Goal: Task Accomplishment & Management: Complete application form

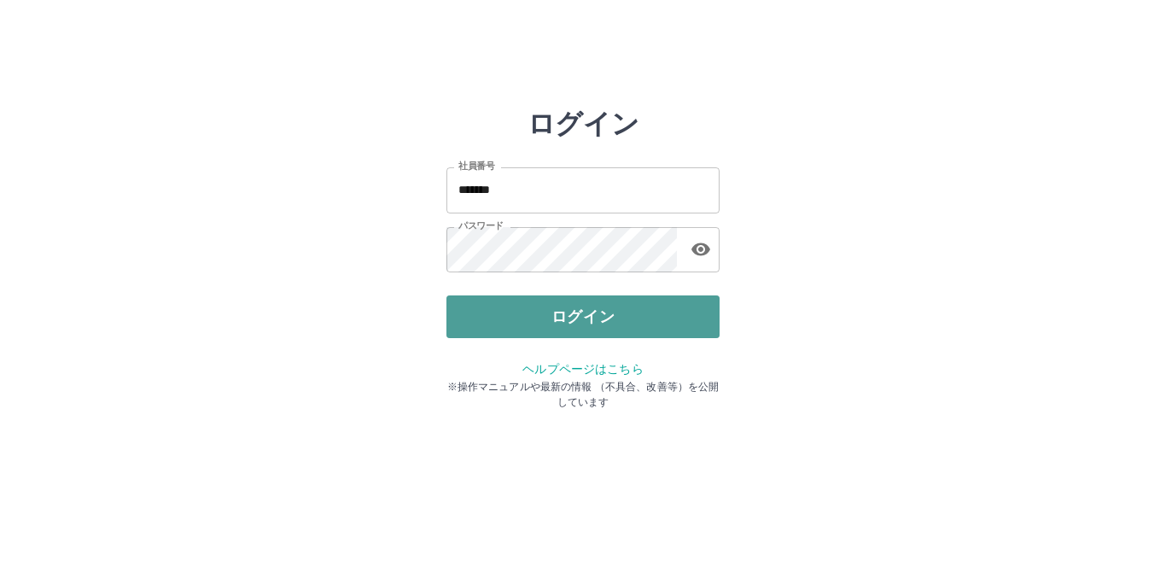
click at [577, 315] on button "ログイン" at bounding box center [582, 316] width 273 height 43
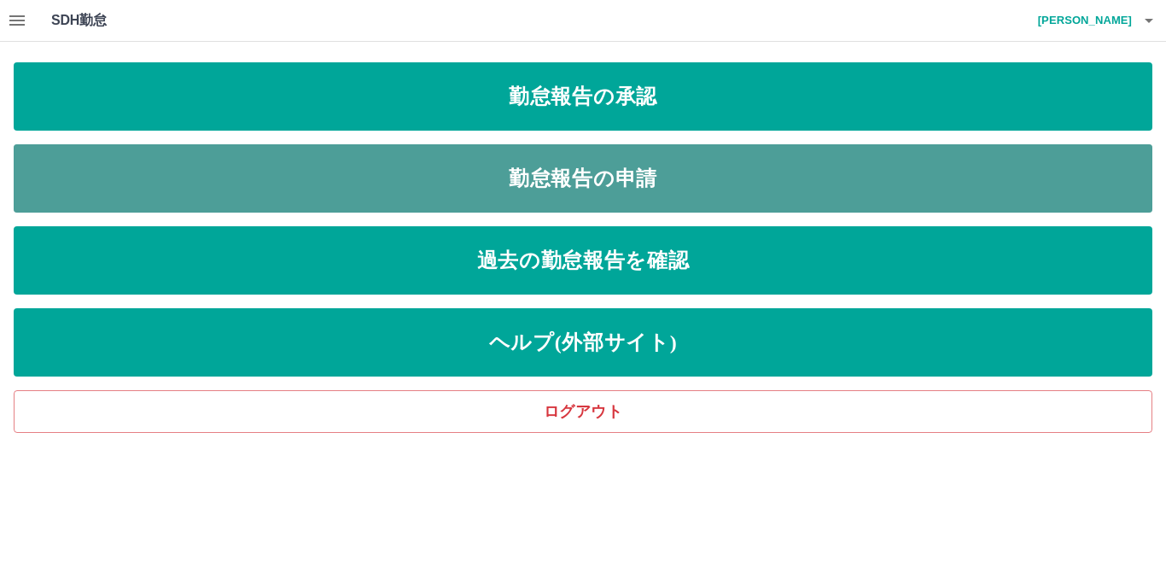
click at [563, 189] on link "勤怠報告の申請" at bounding box center [583, 178] width 1138 height 68
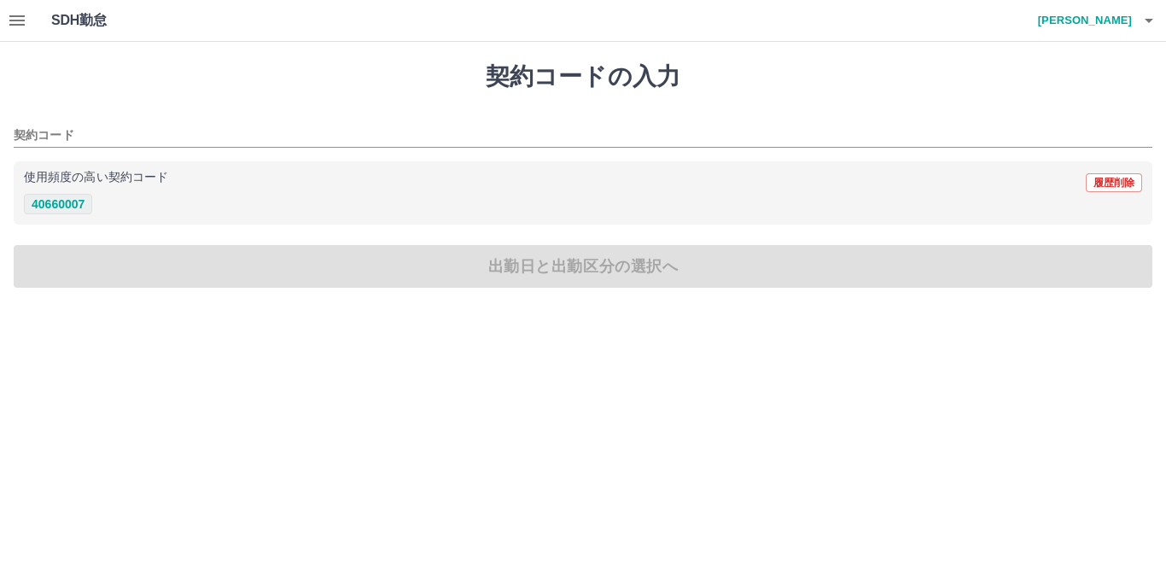
click at [52, 211] on button "40660007" at bounding box center [58, 204] width 68 height 20
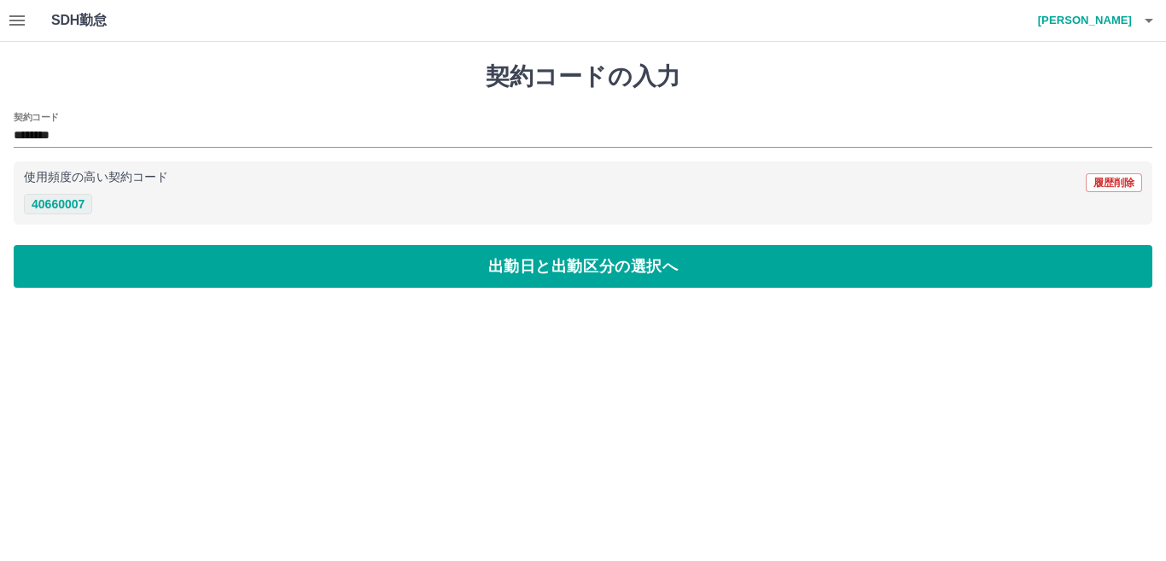
type input "********"
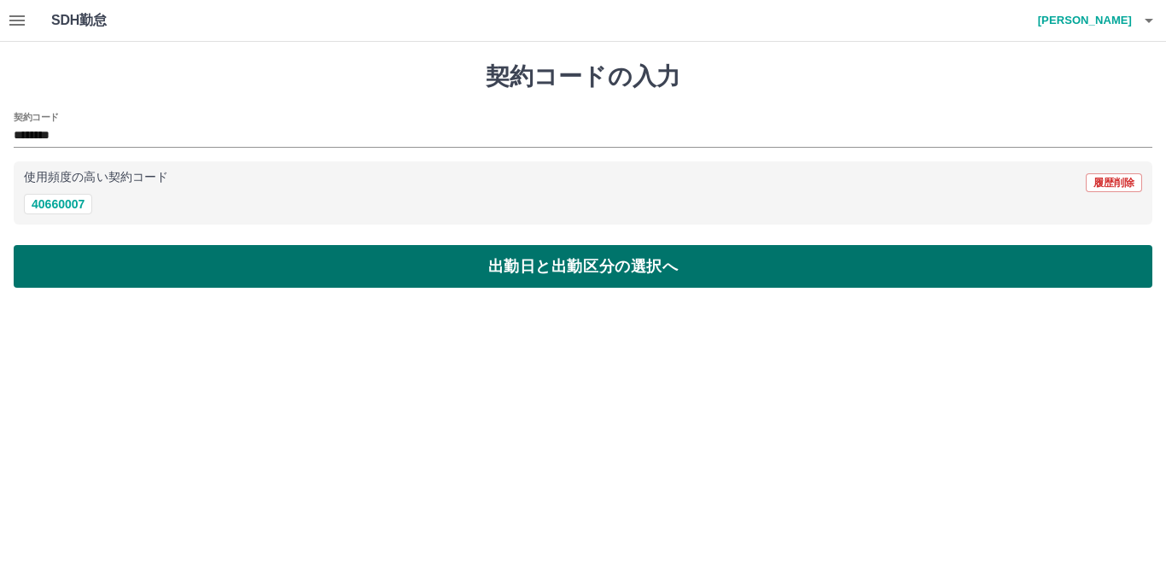
click at [113, 276] on button "出勤日と出勤区分の選択へ" at bounding box center [583, 266] width 1138 height 43
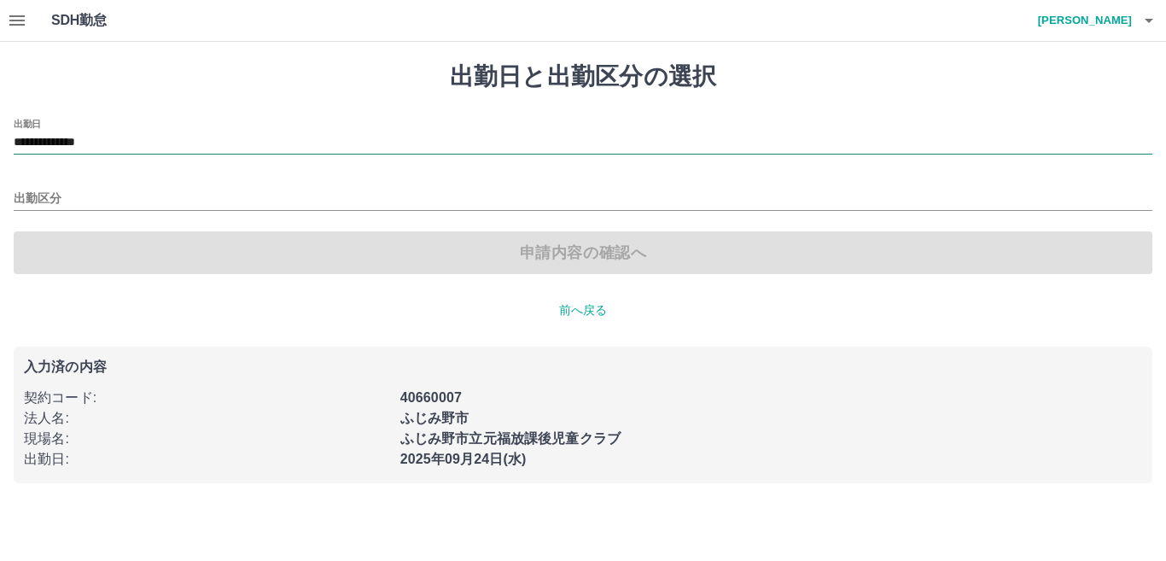
click at [101, 144] on input "**********" at bounding box center [583, 142] width 1138 height 21
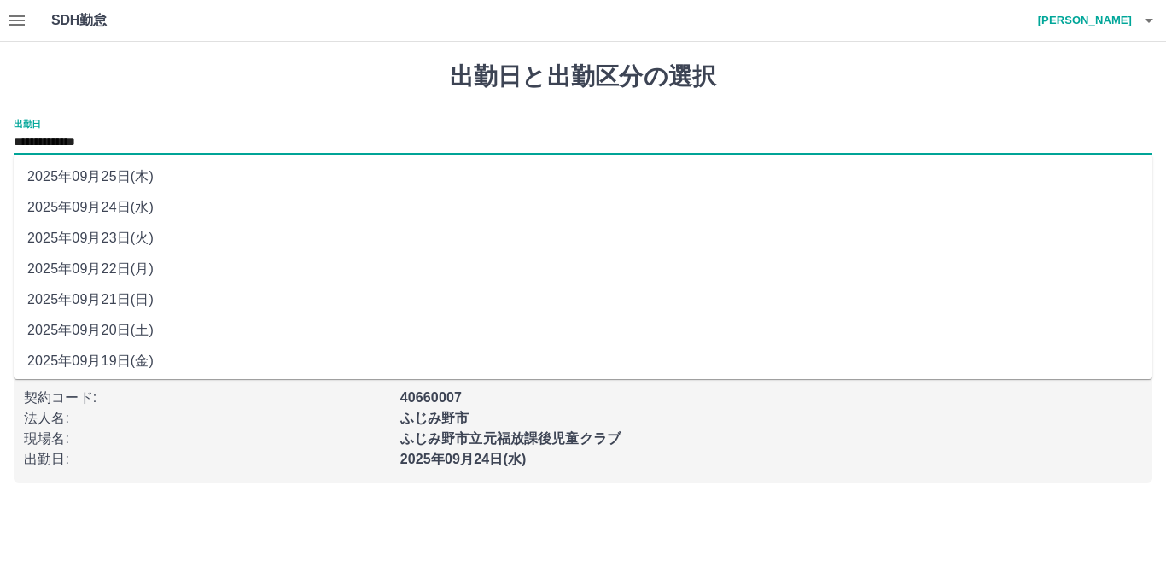
click at [142, 241] on li "2025年09月23日(火)" at bounding box center [583, 238] width 1138 height 31
type input "**********"
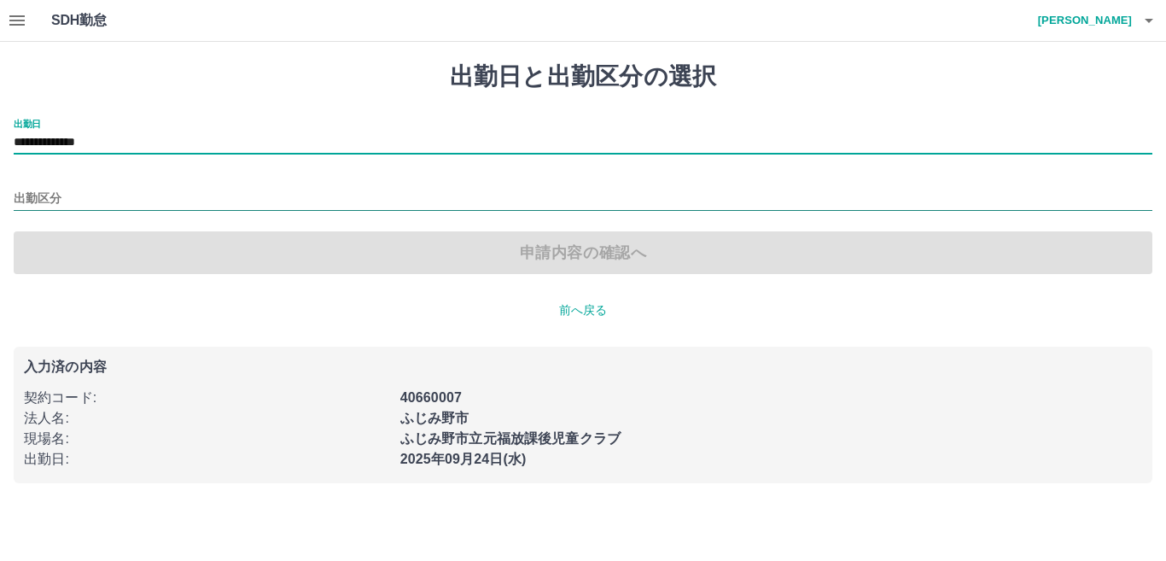
click at [82, 192] on input "出勤区分" at bounding box center [583, 199] width 1138 height 21
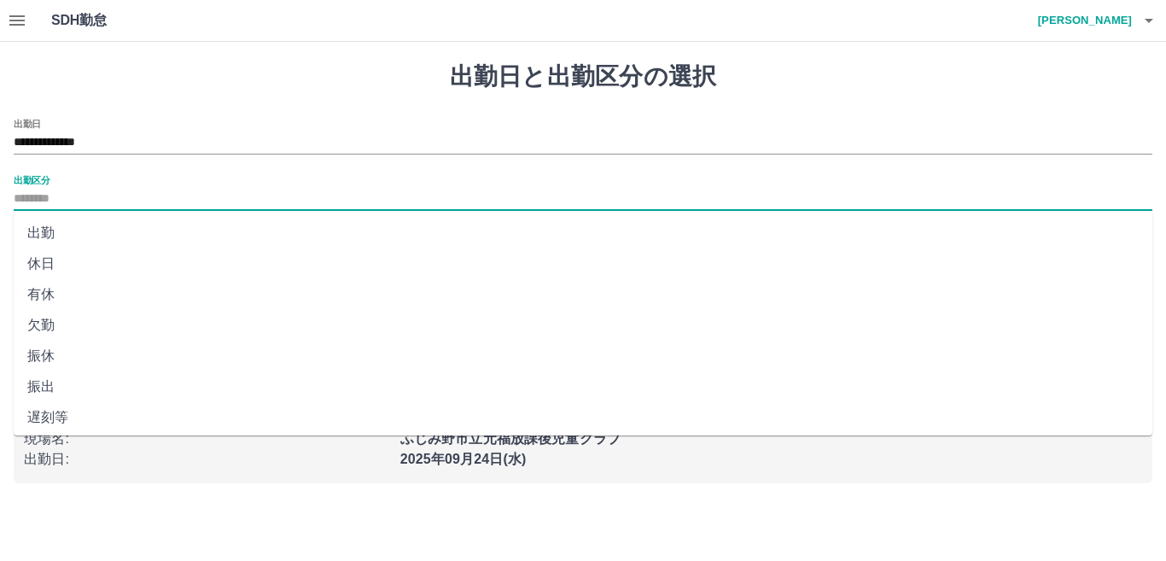
click at [45, 258] on li "休日" at bounding box center [583, 263] width 1138 height 31
type input "**"
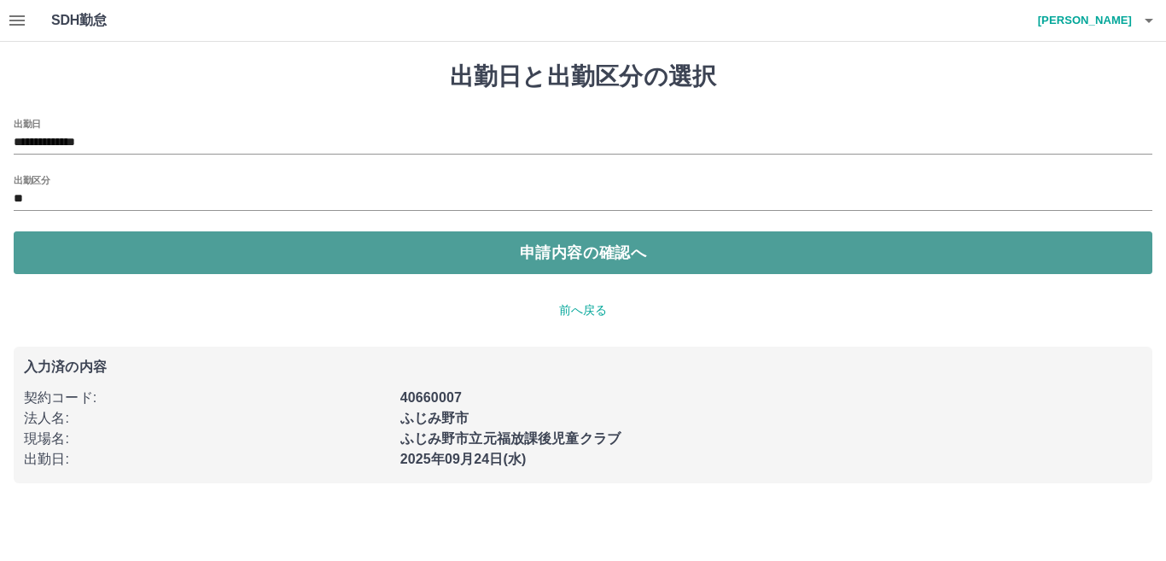
click at [100, 254] on button "申請内容の確認へ" at bounding box center [583, 252] width 1138 height 43
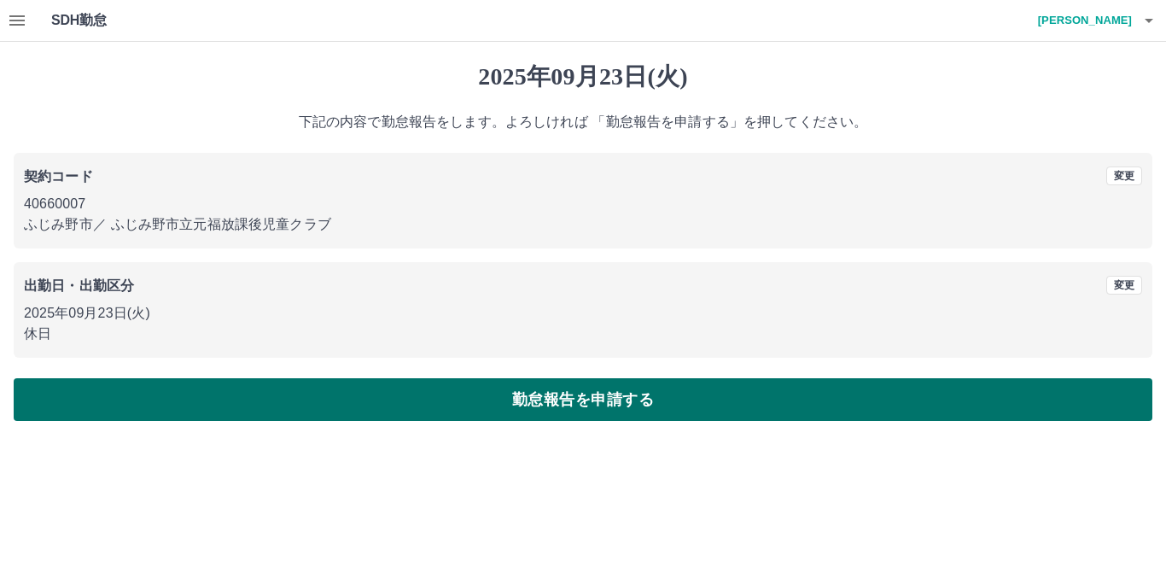
click at [288, 413] on button "勤怠報告を申請する" at bounding box center [583, 399] width 1138 height 43
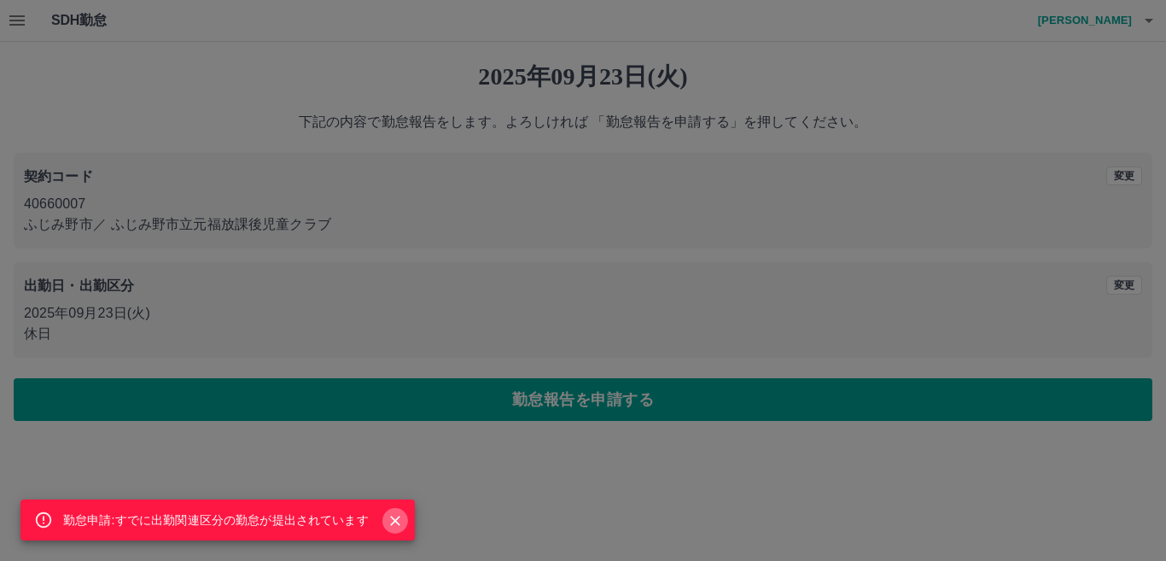
click at [392, 522] on icon "Close" at bounding box center [395, 520] width 10 height 10
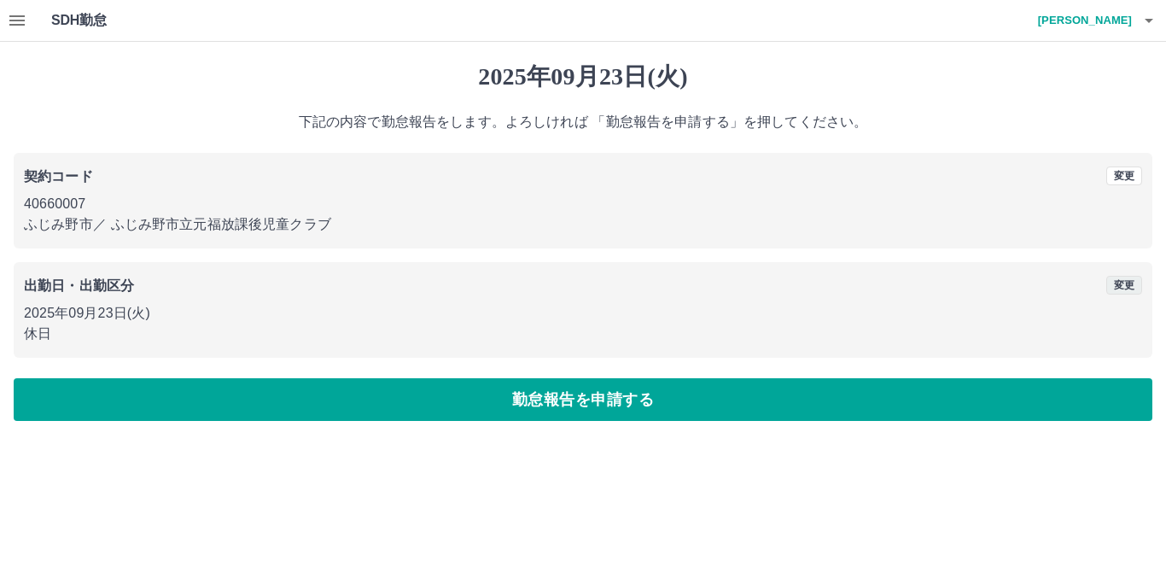
click at [1116, 277] on button "変更" at bounding box center [1124, 285] width 36 height 19
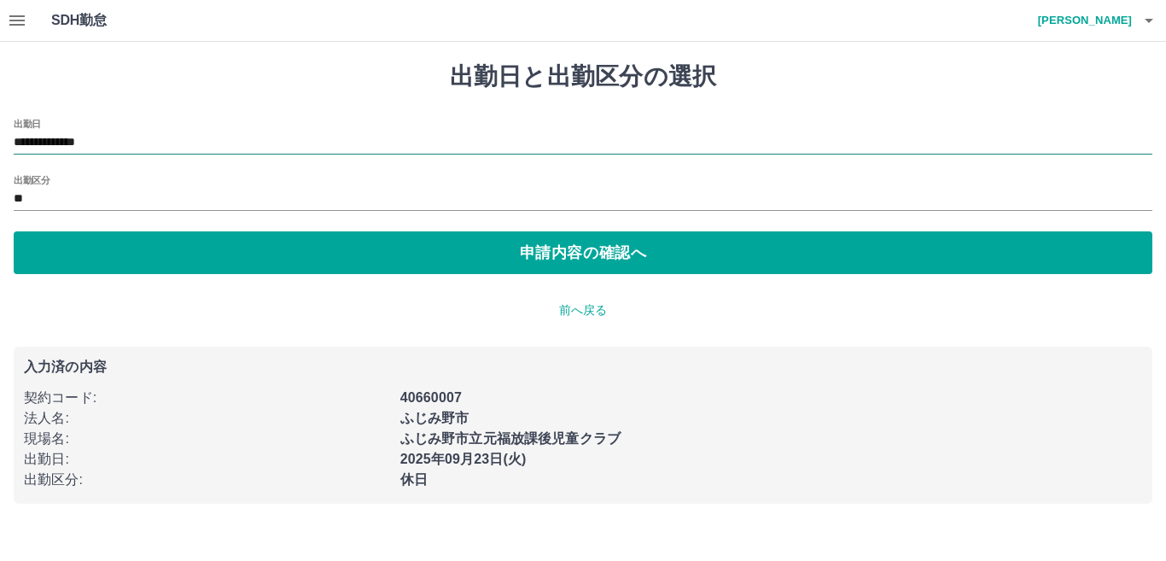
click at [87, 140] on input "**********" at bounding box center [583, 142] width 1138 height 21
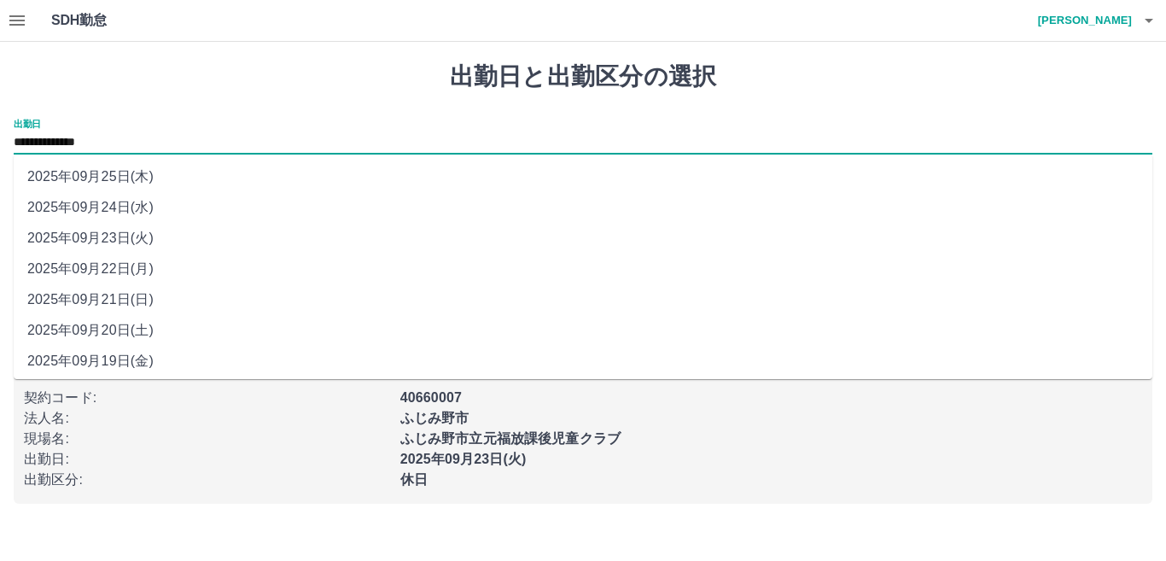
click at [126, 201] on li "2025年09月24日(水)" at bounding box center [583, 207] width 1138 height 31
type input "**********"
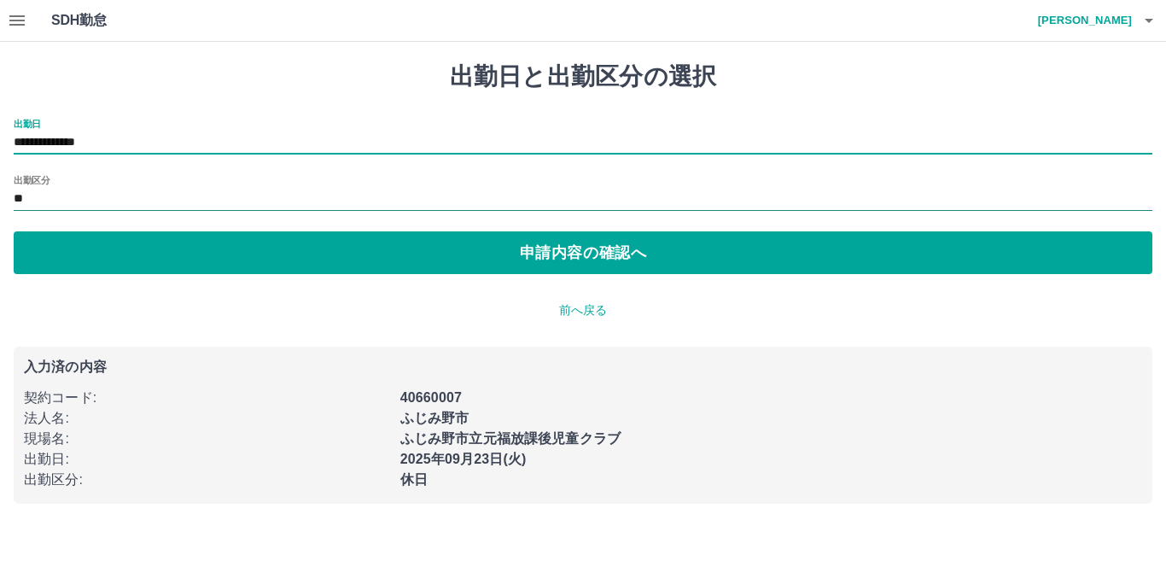
click at [107, 195] on input "**" at bounding box center [583, 199] width 1138 height 21
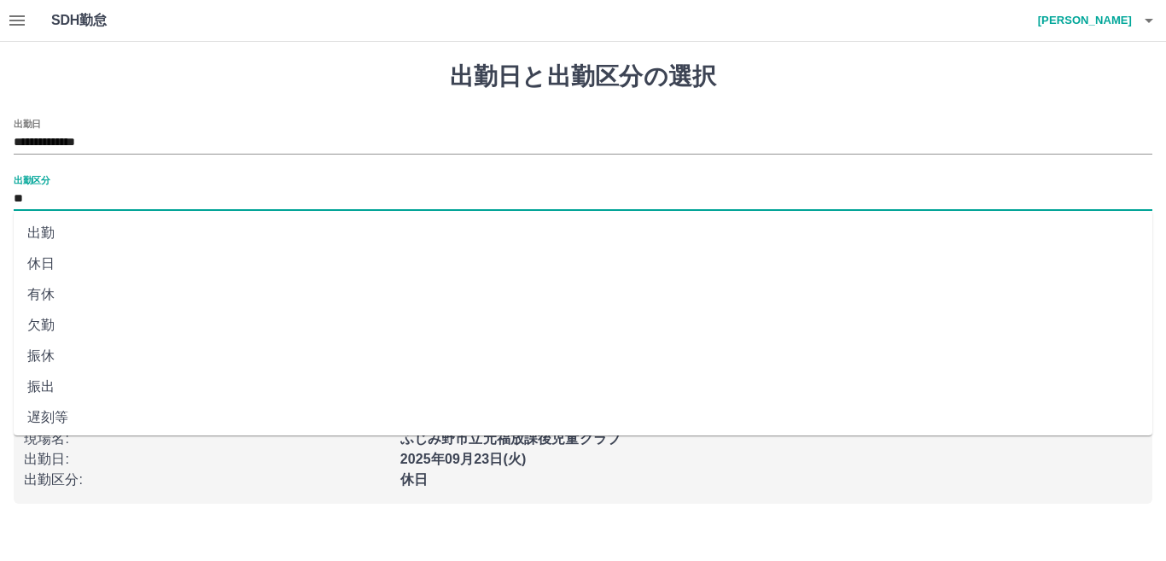
click at [36, 234] on li "出勤" at bounding box center [583, 233] width 1138 height 31
type input "**"
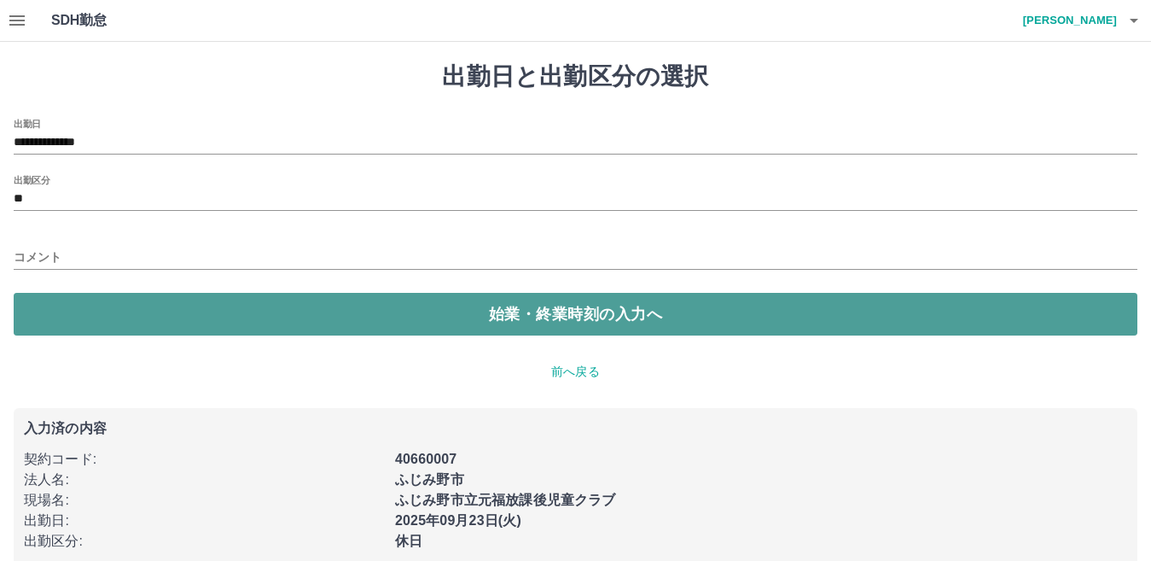
click at [137, 306] on button "始業・終業時刻の入力へ" at bounding box center [576, 314] width 1124 height 43
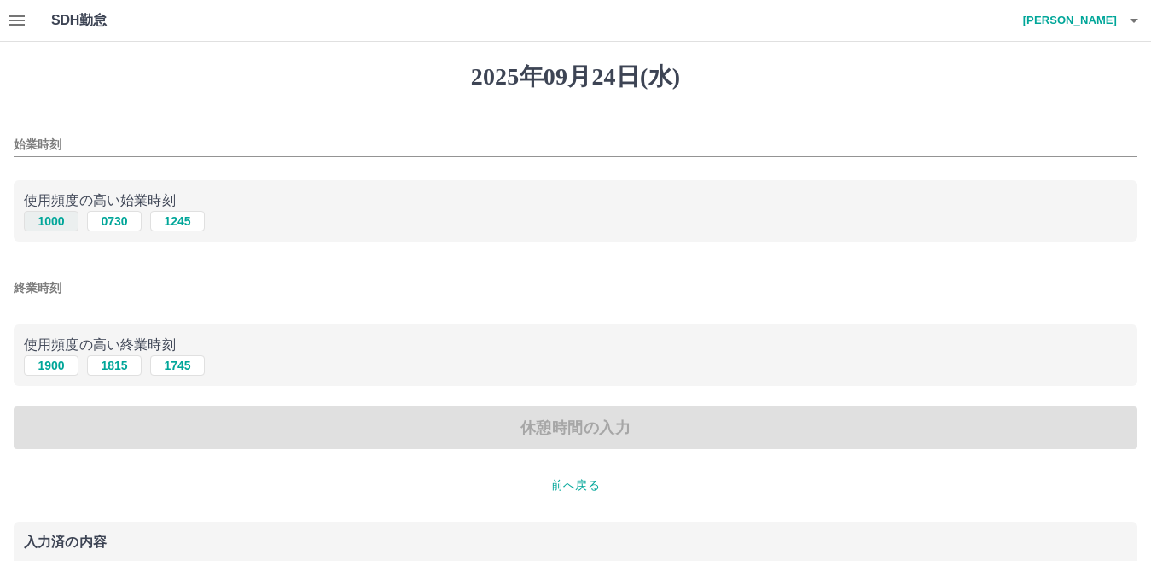
click at [62, 227] on button "1000" at bounding box center [51, 221] width 55 height 20
type input "****"
click at [44, 360] on button "1900" at bounding box center [51, 365] width 55 height 20
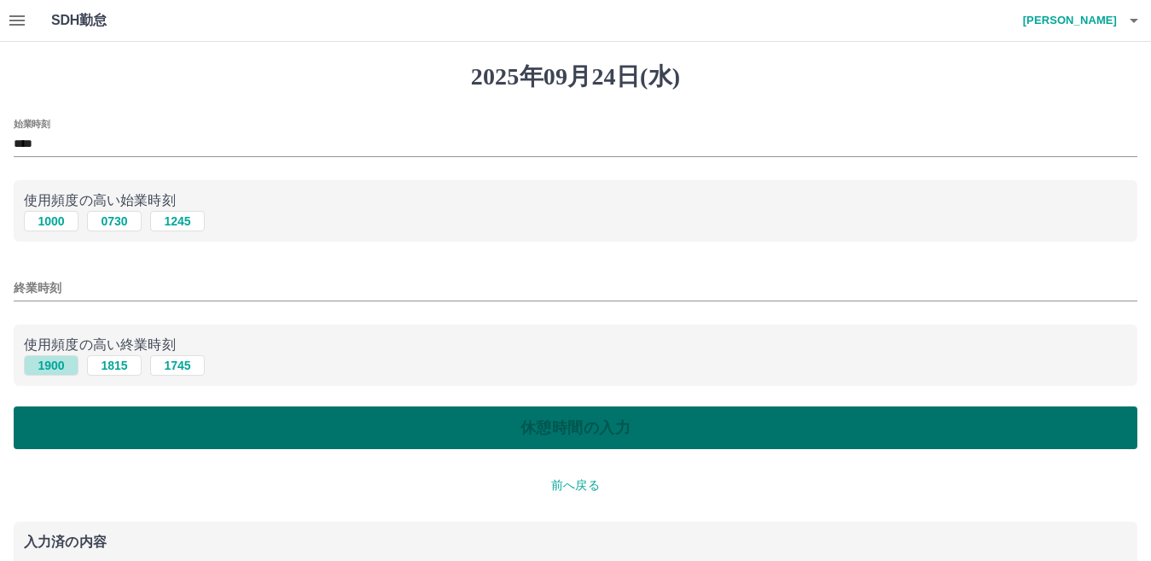
type input "****"
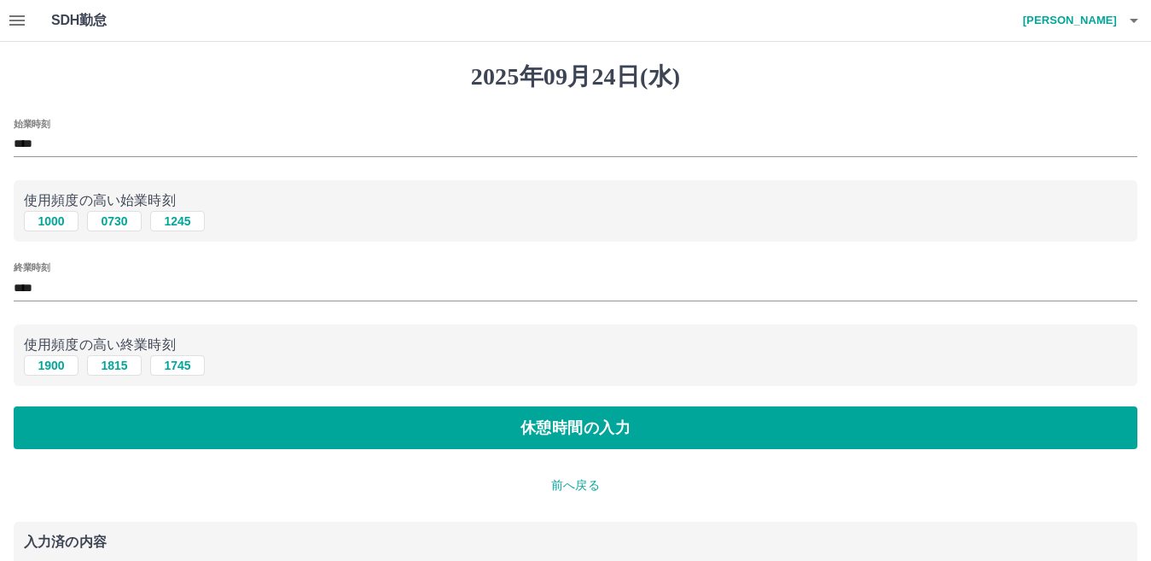
drag, startPoint x: 113, startPoint y: 419, endPoint x: 98, endPoint y: 385, distance: 37.1
click at [113, 417] on button "休憩時間の入力" at bounding box center [576, 427] width 1124 height 43
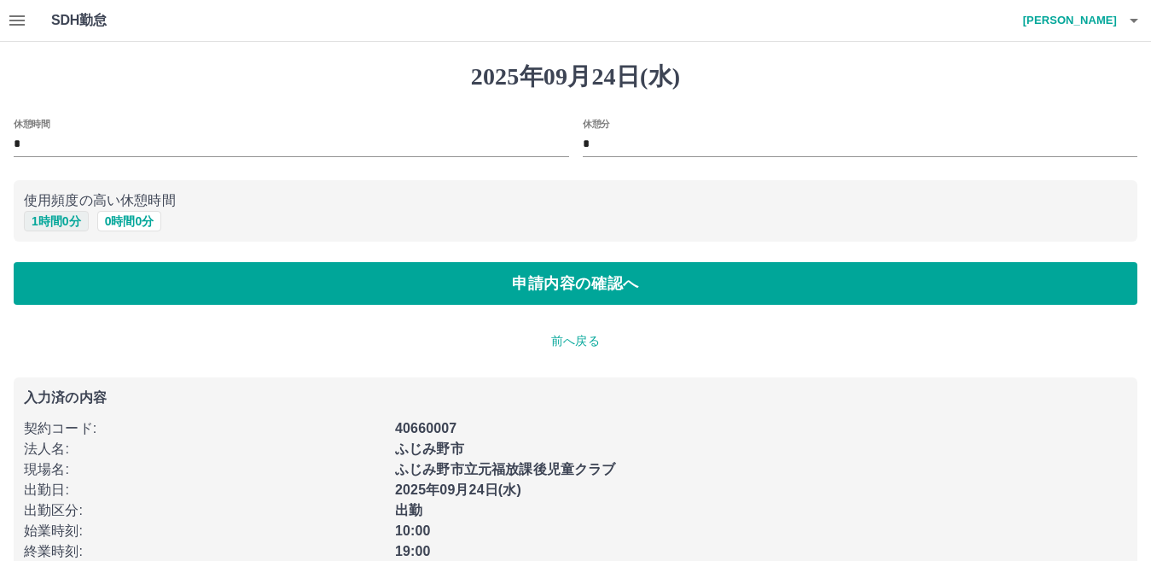
click at [67, 225] on button "1 時間 0 分" at bounding box center [56, 221] width 65 height 20
type input "*"
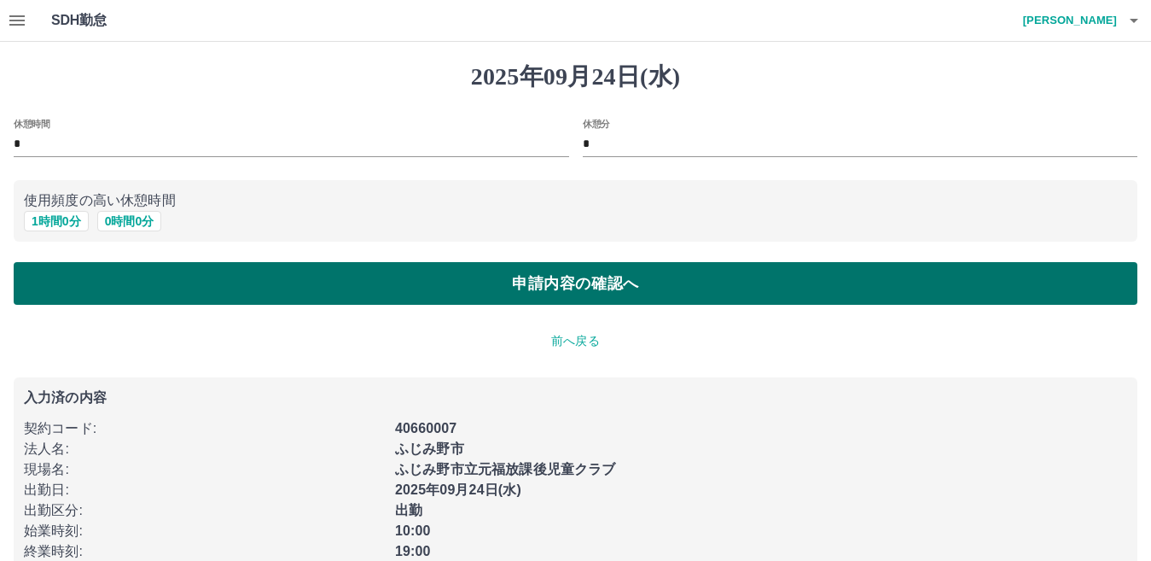
click at [112, 275] on button "申請内容の確認へ" at bounding box center [576, 283] width 1124 height 43
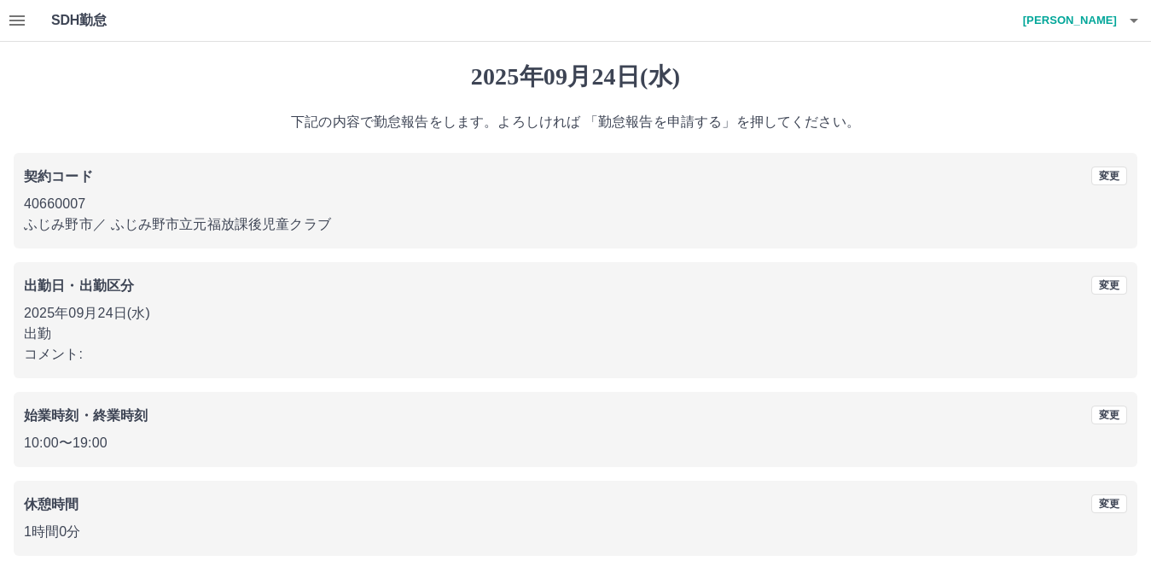
scroll to position [78, 0]
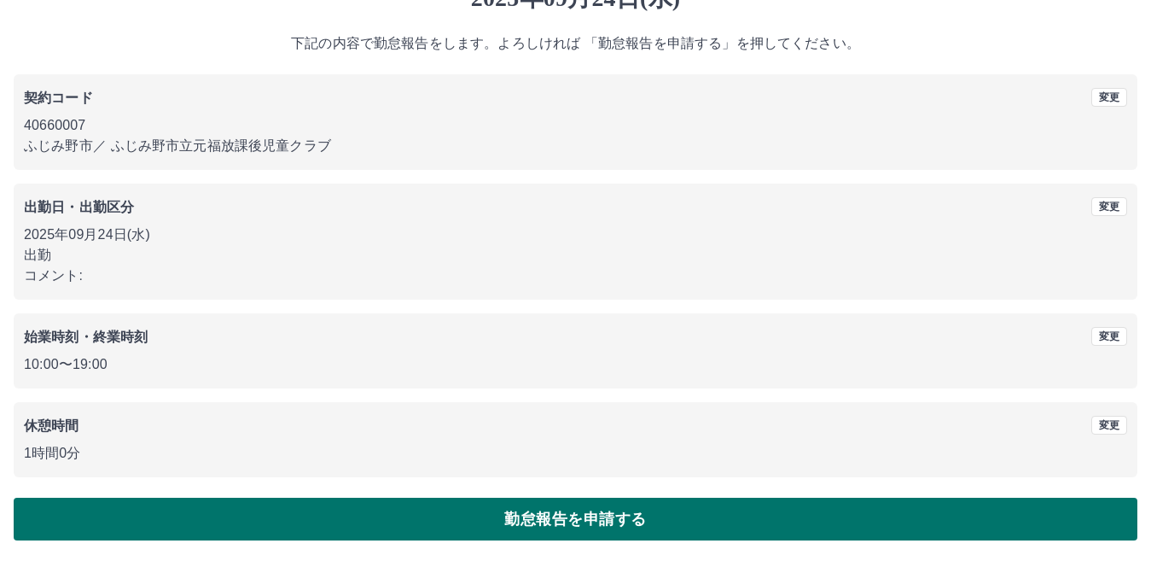
click at [387, 513] on button "勤怠報告を申請する" at bounding box center [576, 518] width 1124 height 43
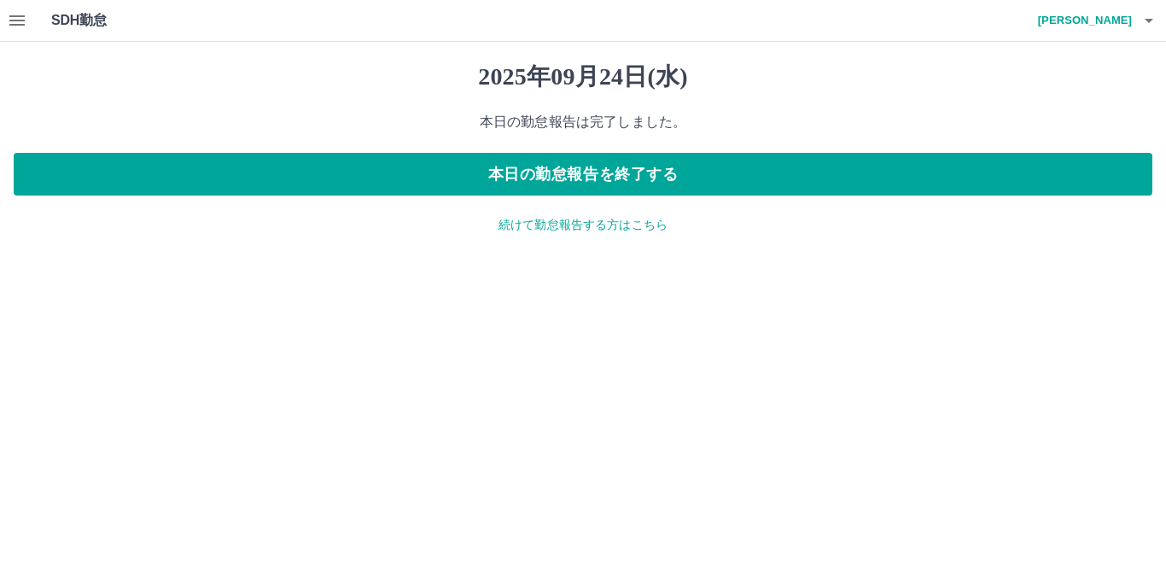
click at [12, 20] on icon "button" at bounding box center [16, 20] width 15 height 10
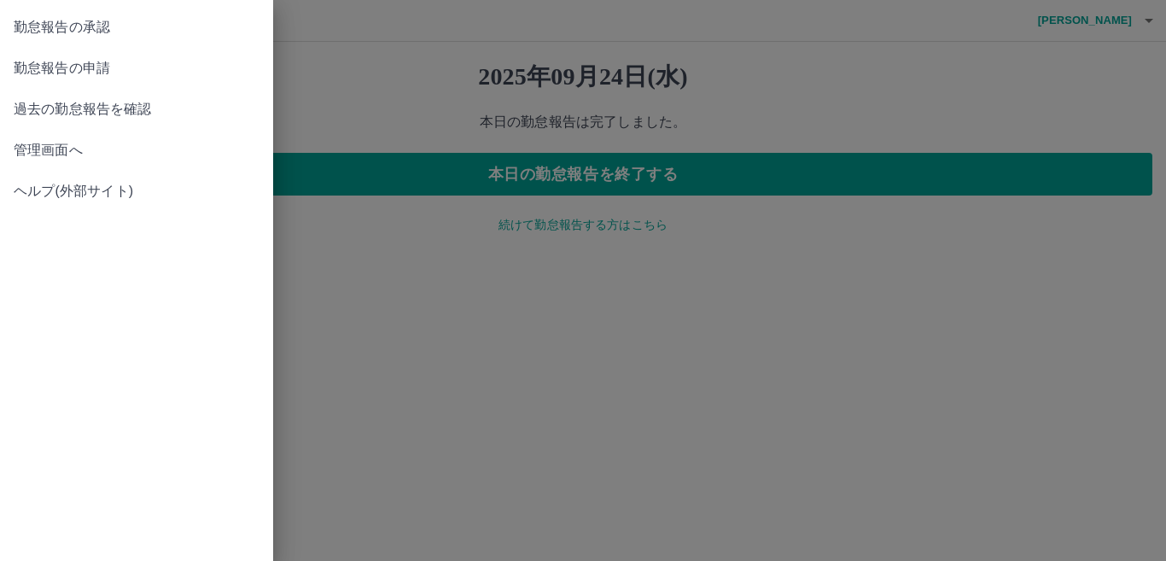
click at [112, 30] on span "勤怠報告の承認" at bounding box center [137, 27] width 246 height 20
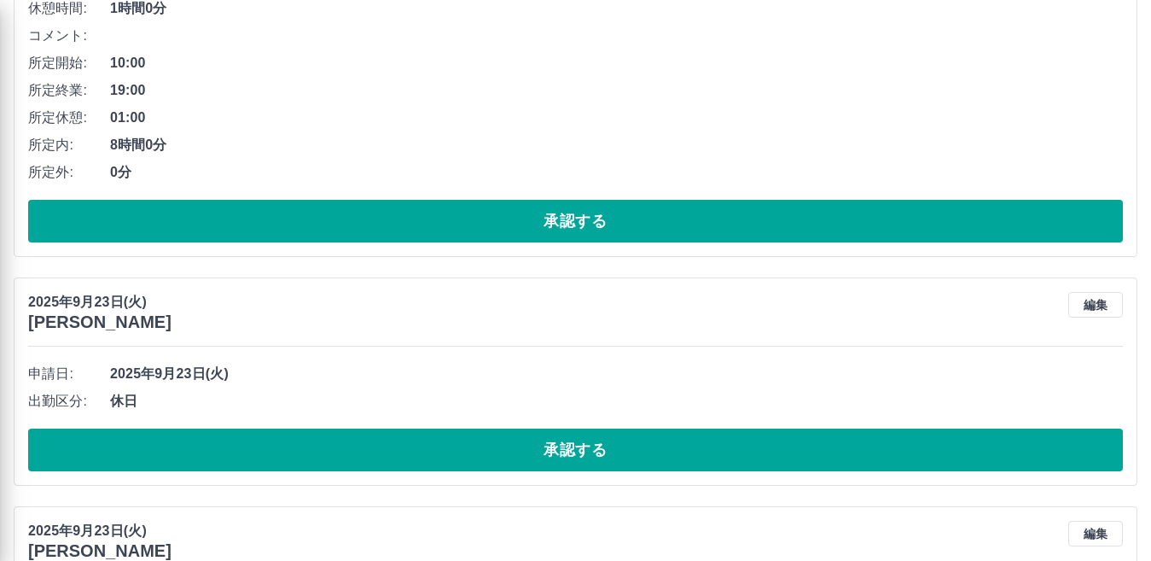
scroll to position [427, 0]
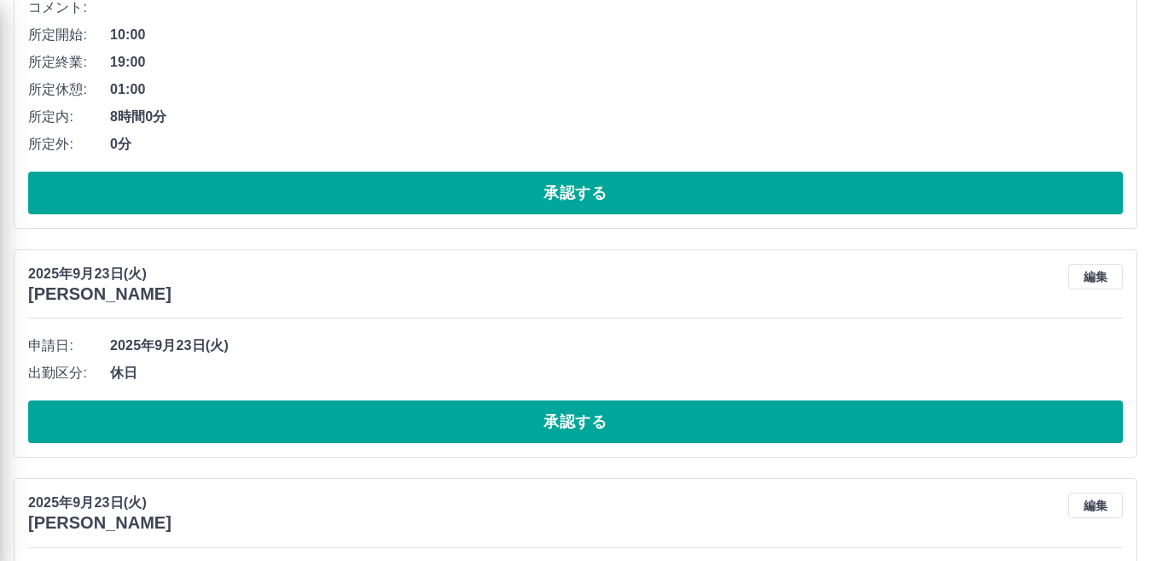
click at [393, 421] on div at bounding box center [575, 280] width 1151 height 561
click at [398, 416] on div at bounding box center [575, 280] width 1151 height 561
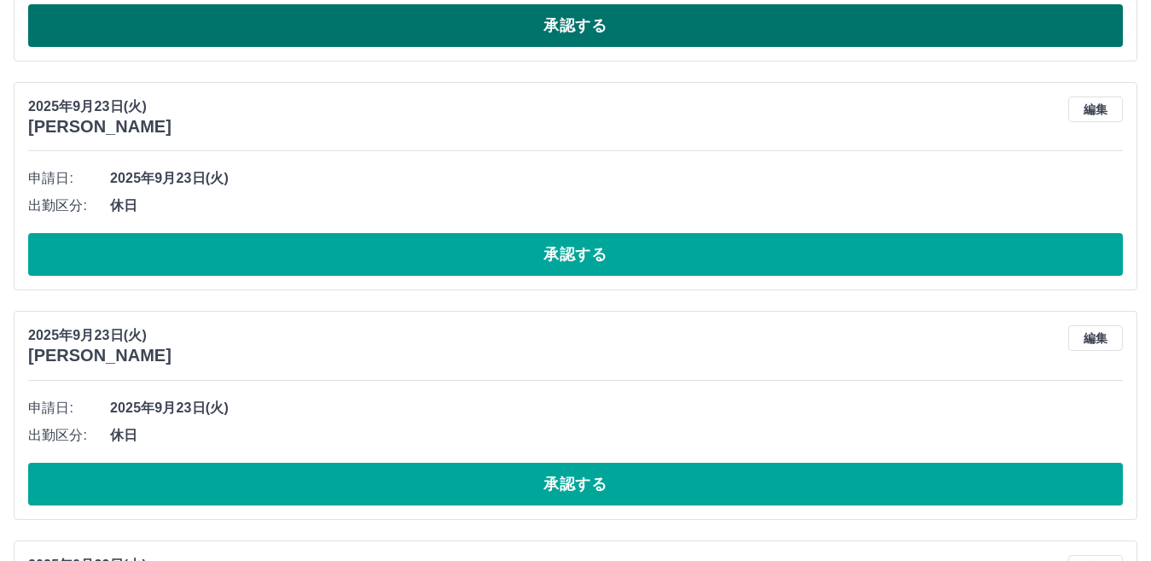
scroll to position [597, 0]
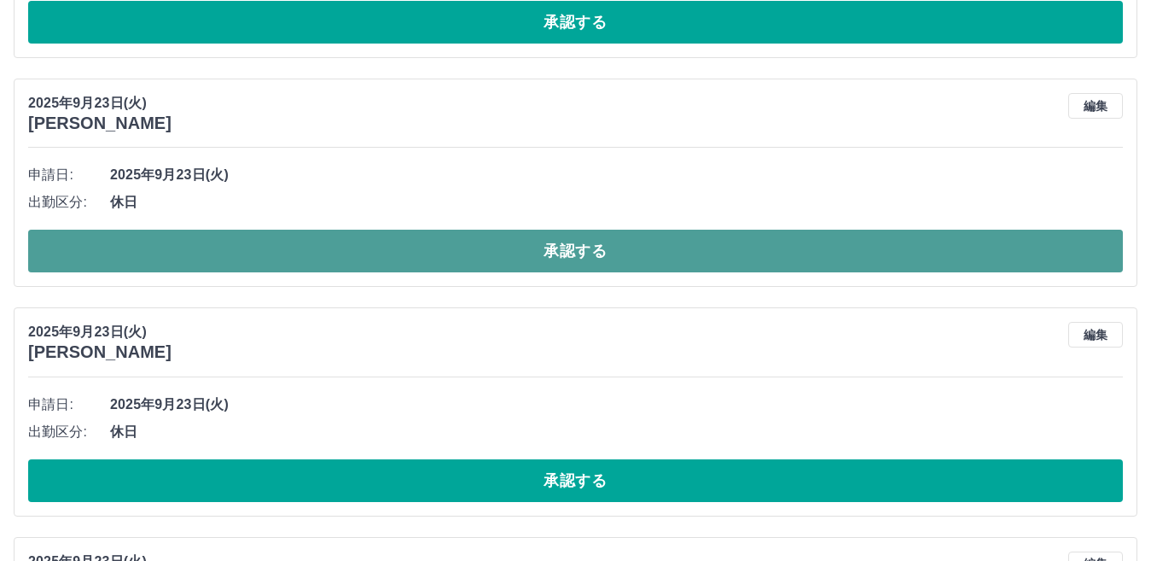
click at [286, 246] on button "承認する" at bounding box center [575, 251] width 1095 height 43
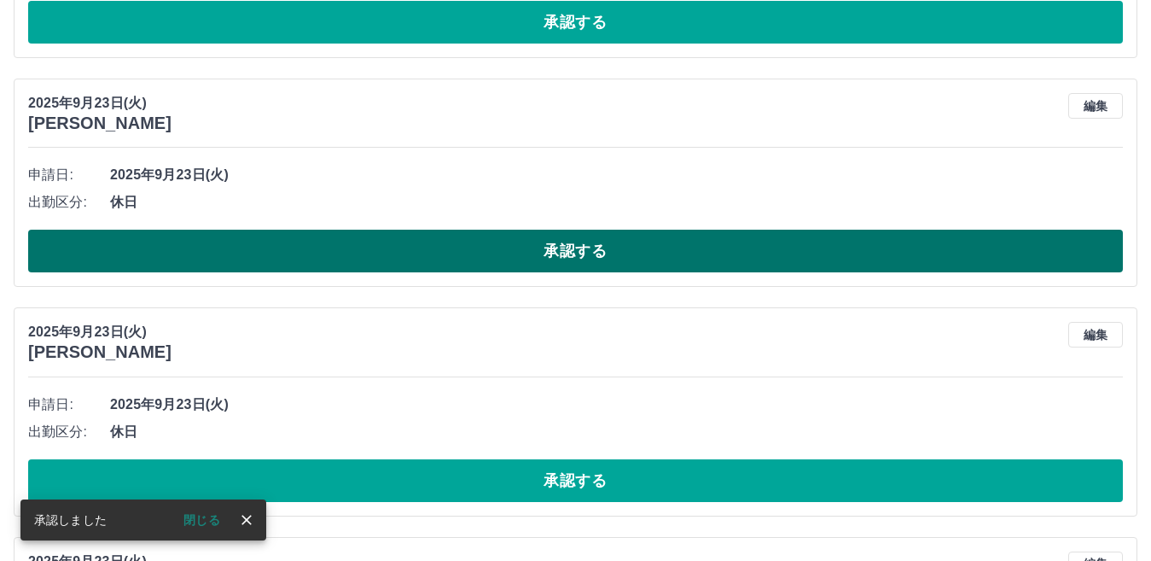
click at [283, 244] on button "承認する" at bounding box center [575, 251] width 1095 height 43
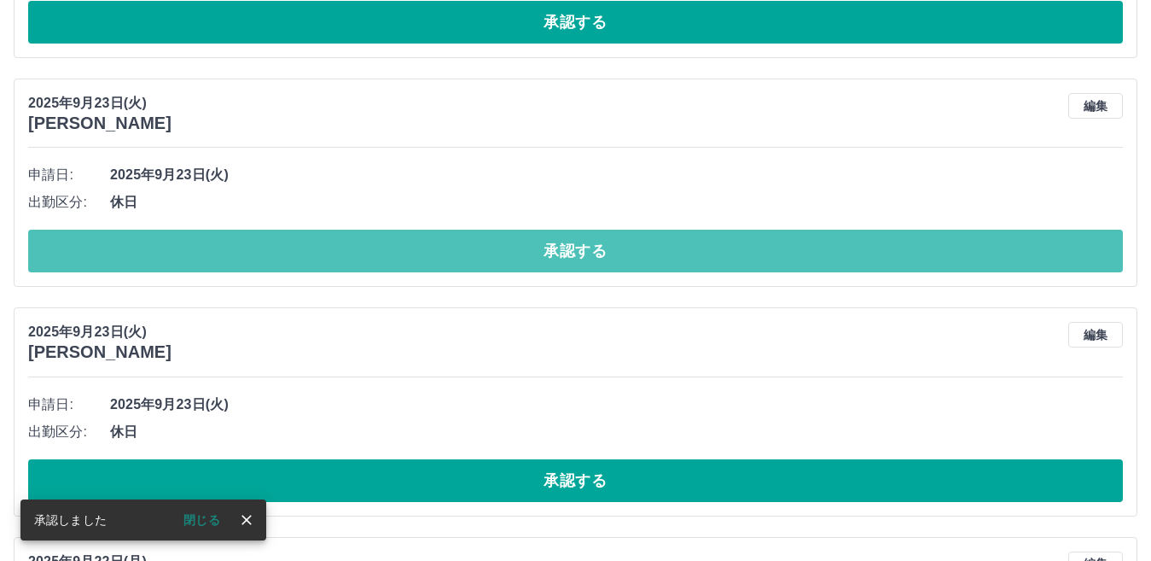
click at [283, 244] on button "承認する" at bounding box center [575, 251] width 1095 height 43
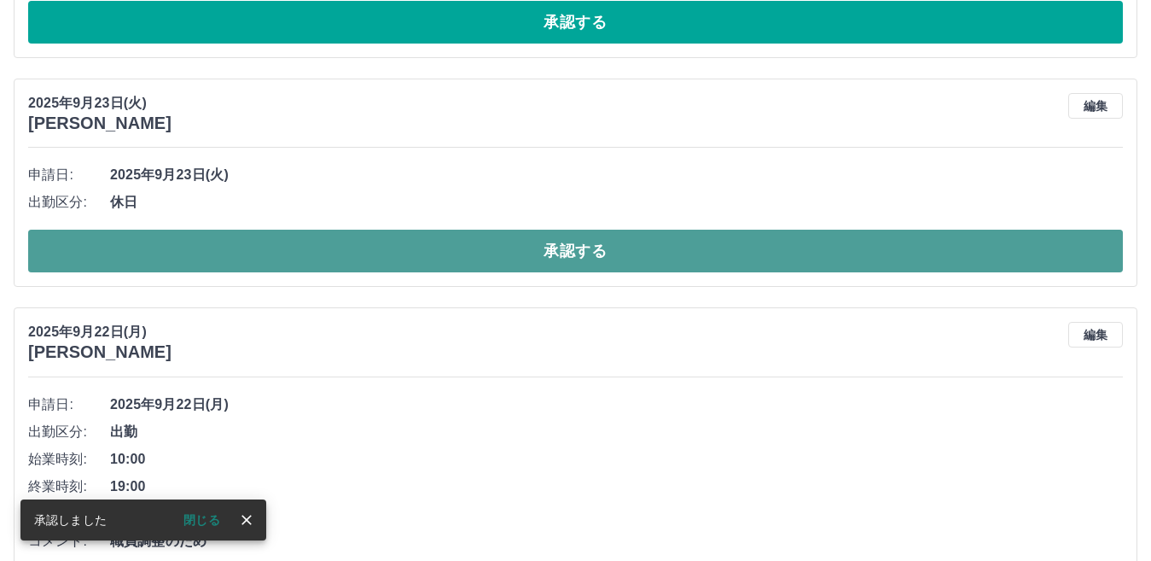
click at [263, 259] on button "承認する" at bounding box center [575, 251] width 1095 height 43
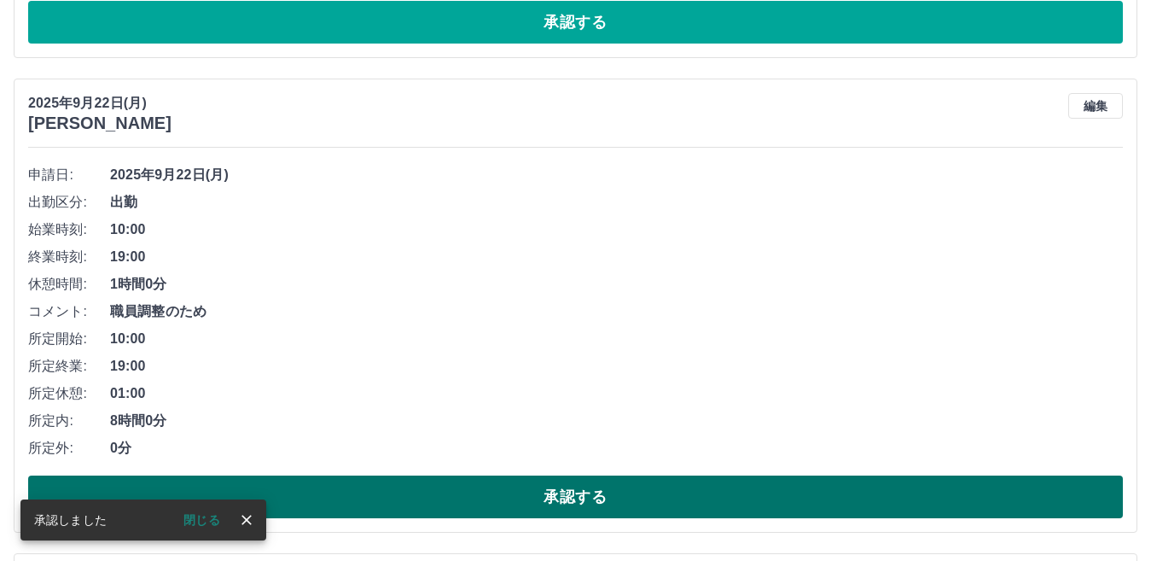
click at [342, 501] on button "承認する" at bounding box center [575, 496] width 1095 height 43
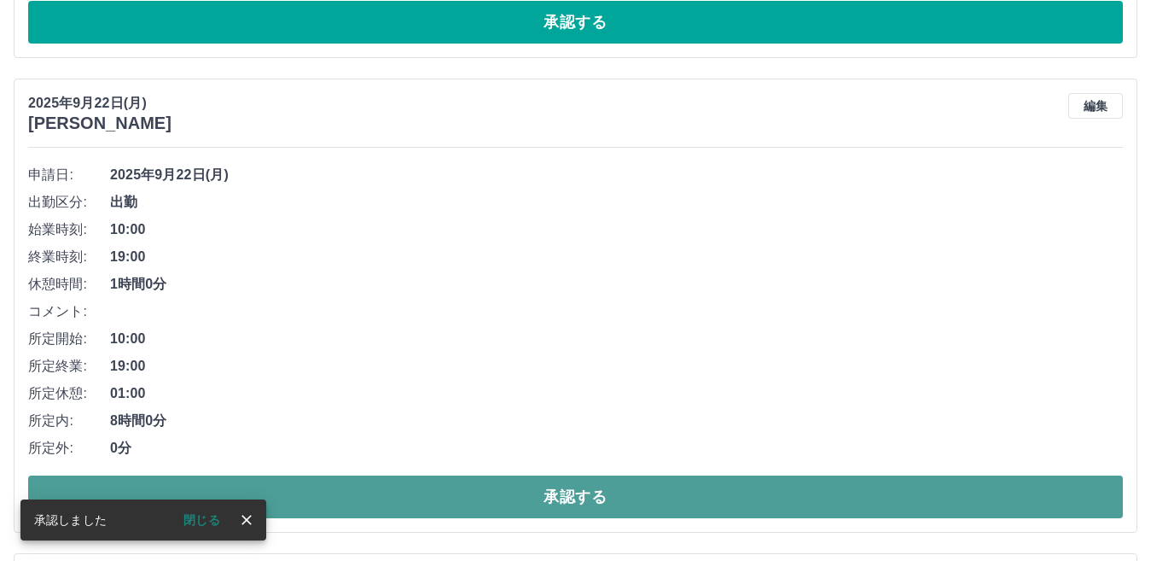
click at [343, 501] on button "承認する" at bounding box center [575, 496] width 1095 height 43
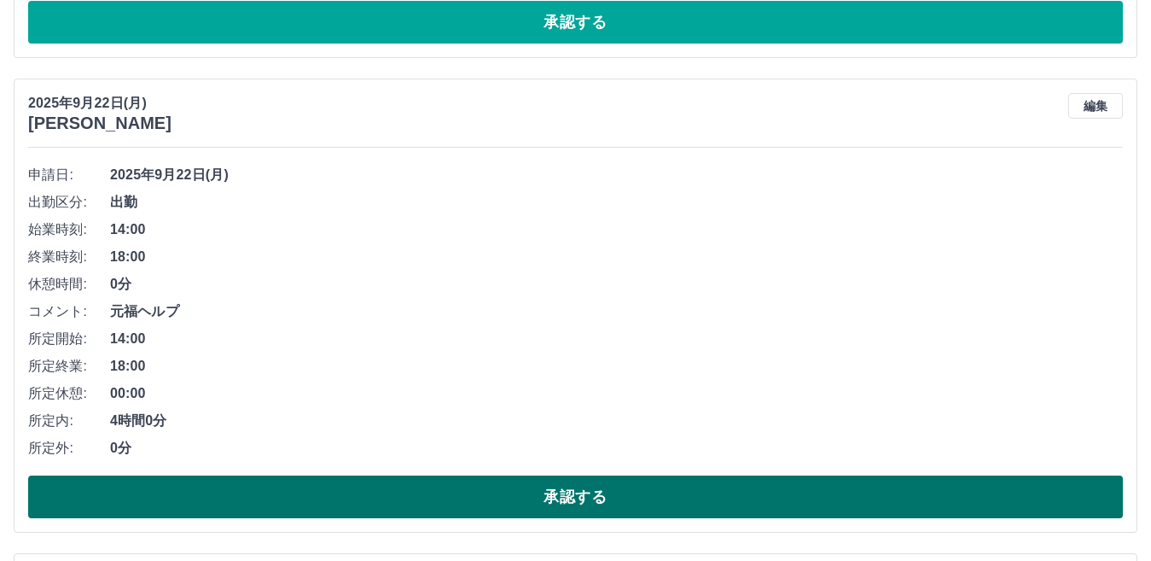
click at [349, 503] on button "承認する" at bounding box center [575, 496] width 1095 height 43
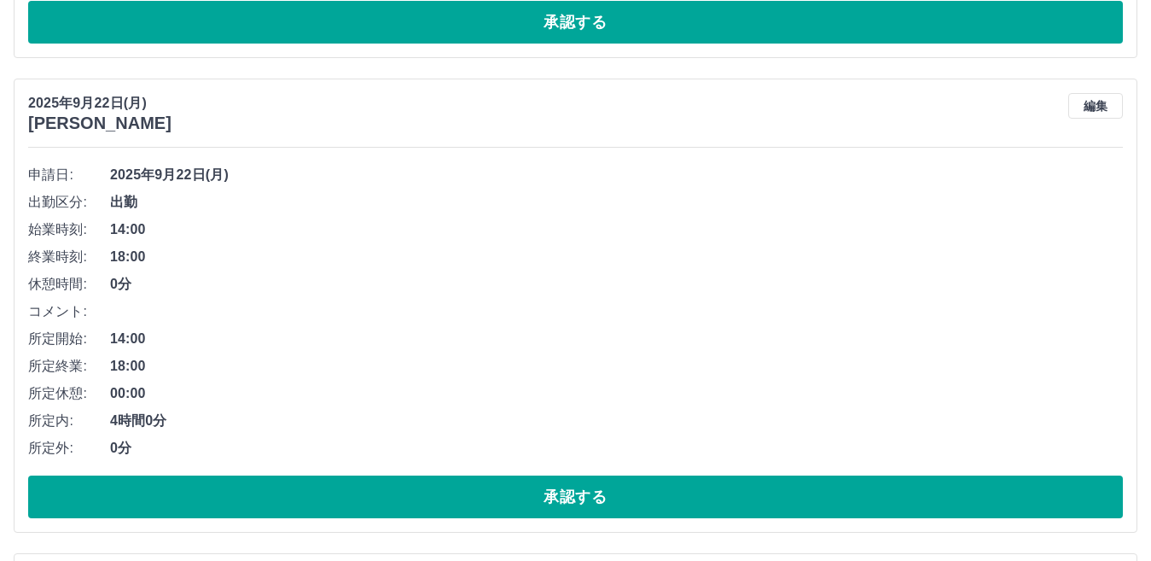
click at [349, 503] on button "承認する" at bounding box center [575, 496] width 1095 height 43
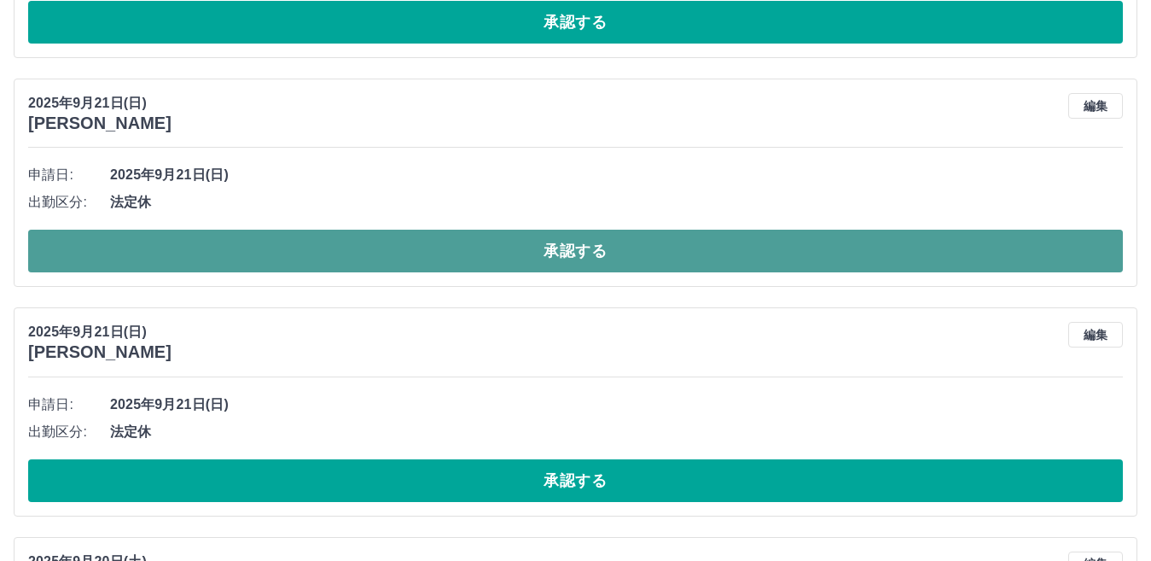
click at [368, 250] on button "承認する" at bounding box center [575, 251] width 1095 height 43
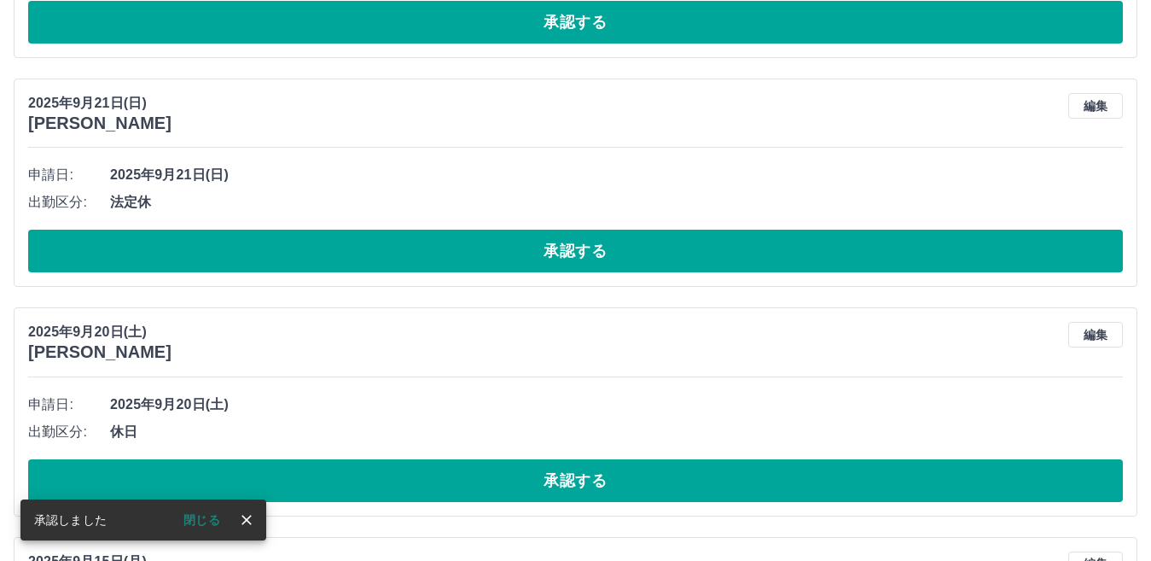
click at [368, 250] on button "承認する" at bounding box center [575, 251] width 1095 height 43
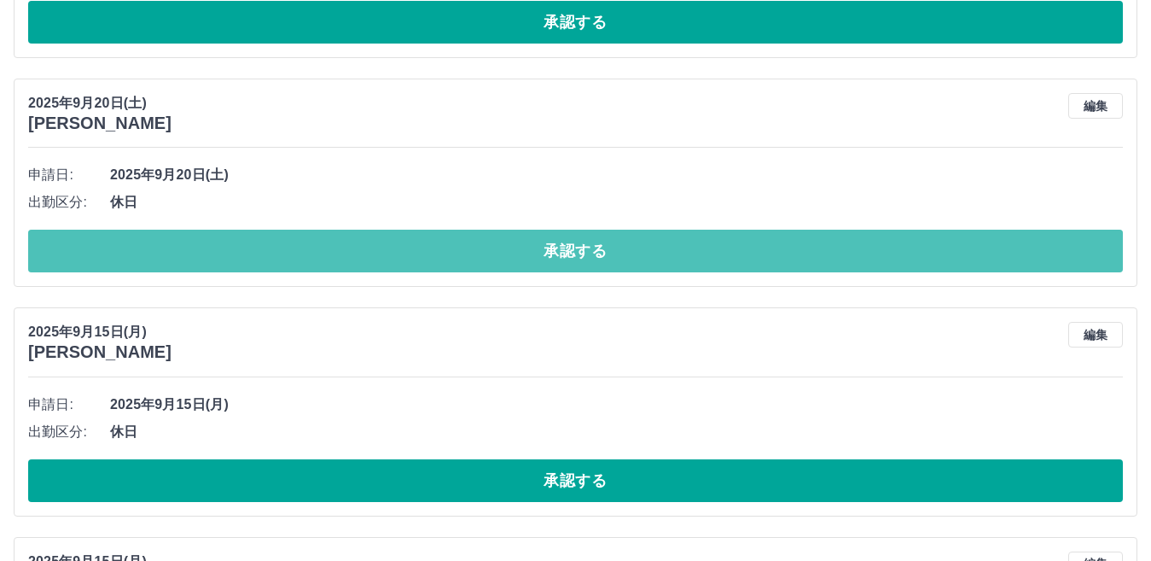
click at [368, 250] on button "承認する" at bounding box center [575, 251] width 1095 height 43
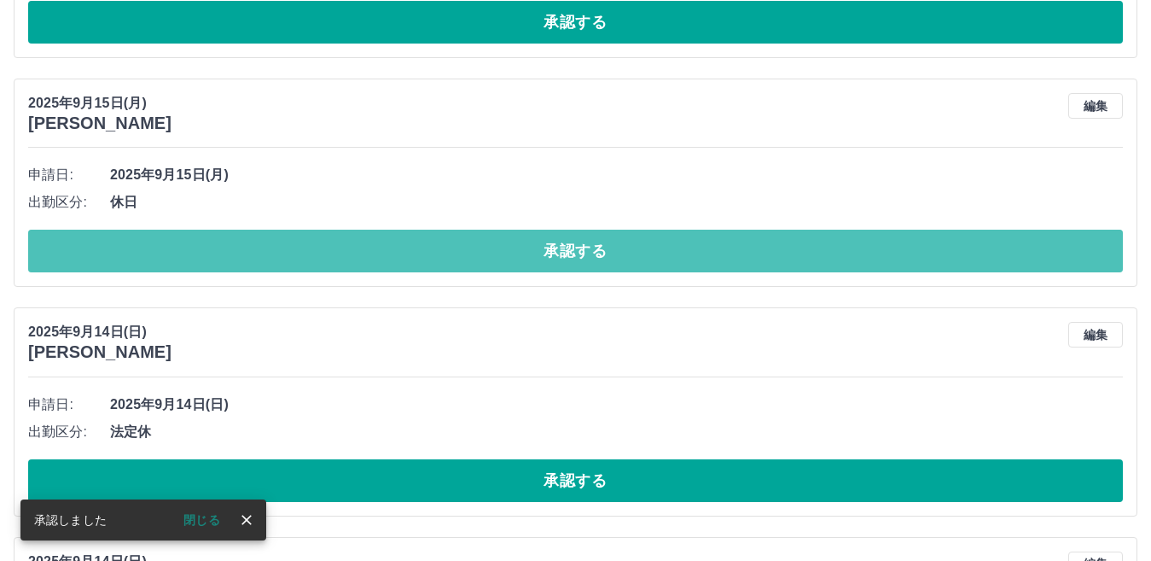
click at [368, 250] on button "承認する" at bounding box center [575, 251] width 1095 height 43
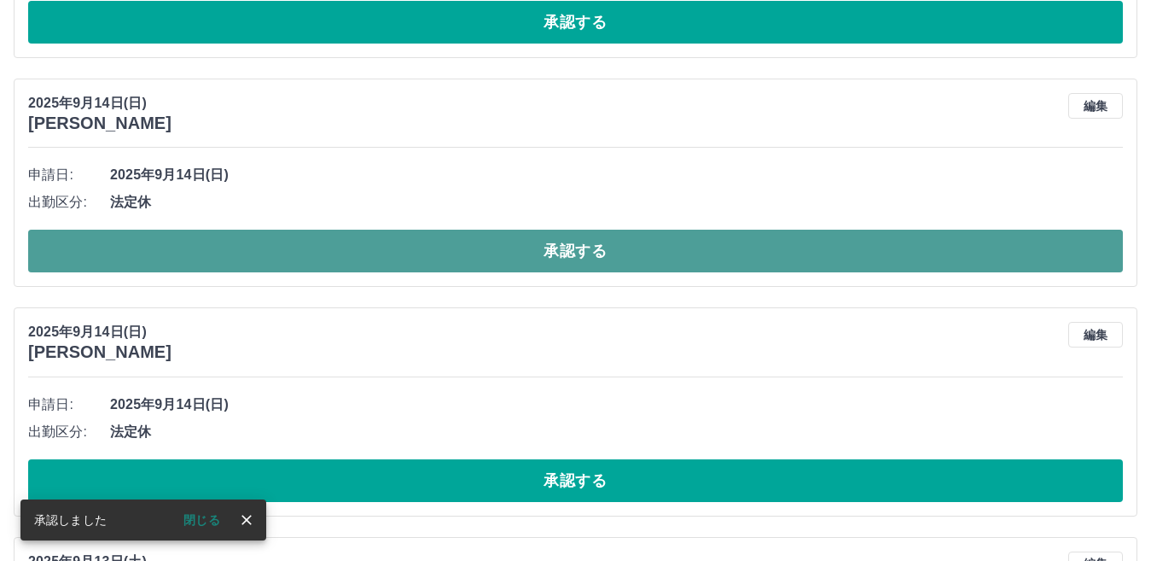
click at [366, 247] on button "承認する" at bounding box center [575, 251] width 1095 height 43
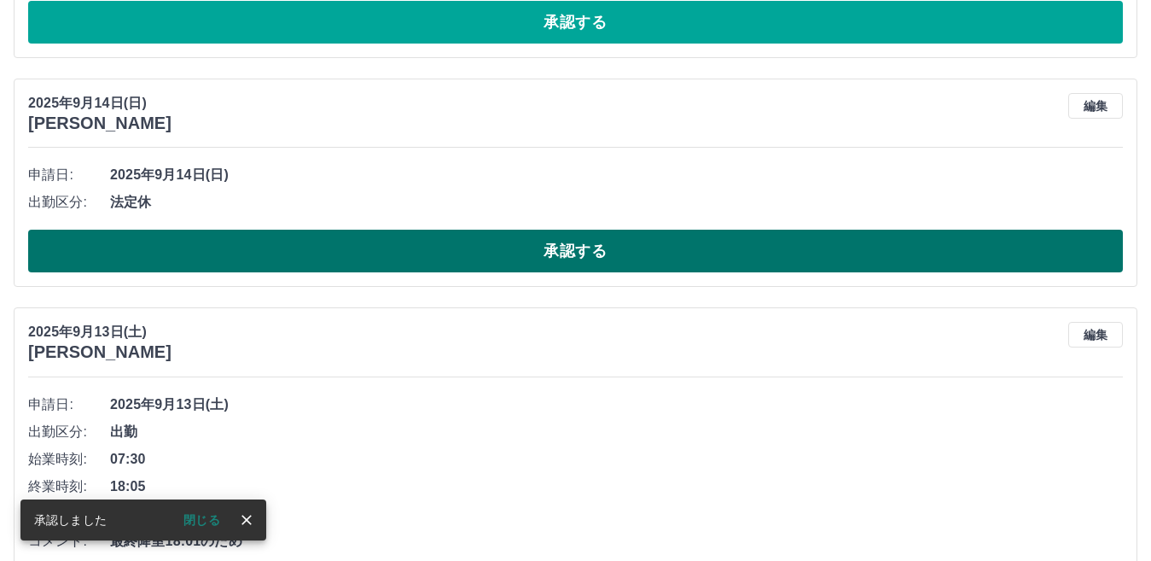
click at [338, 251] on button "承認する" at bounding box center [575, 251] width 1095 height 43
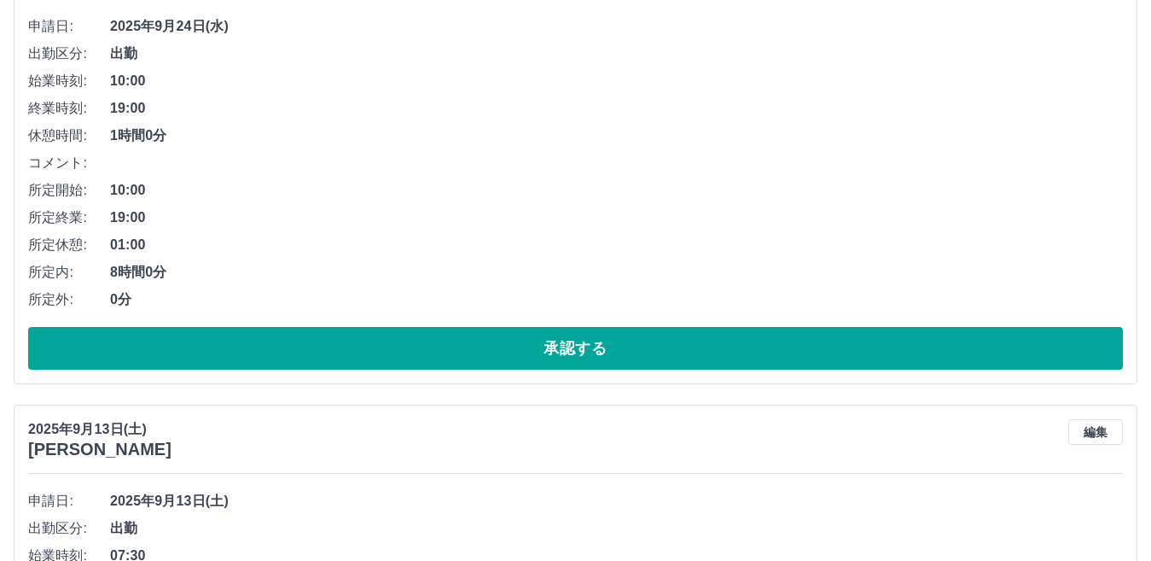
scroll to position [256, 0]
